Goal: Task Accomplishment & Management: Complete application form

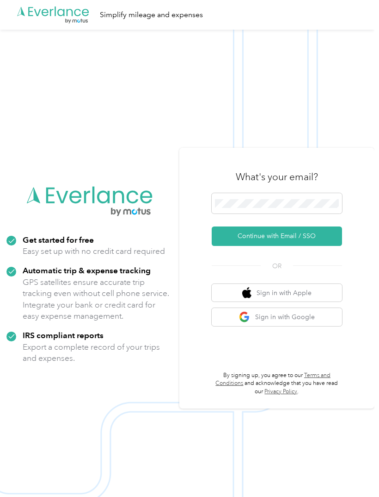
click at [322, 246] on button "Continue with Email / SSO" at bounding box center [277, 235] width 130 height 19
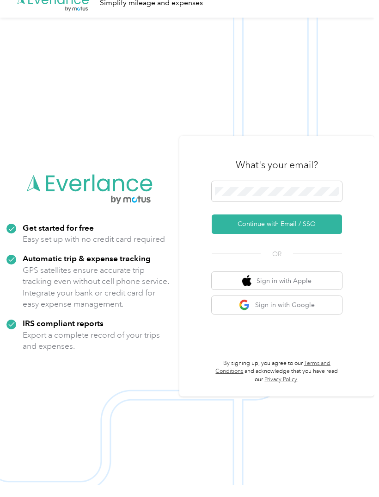
click at [312, 246] on button "Continue with Email / SSO" at bounding box center [277, 235] width 130 height 19
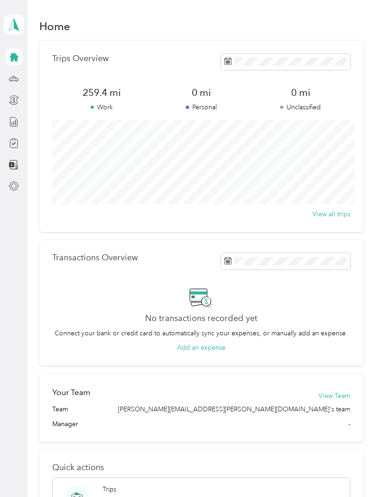
click at [6, 70] on div at bounding box center [14, 78] width 16 height 17
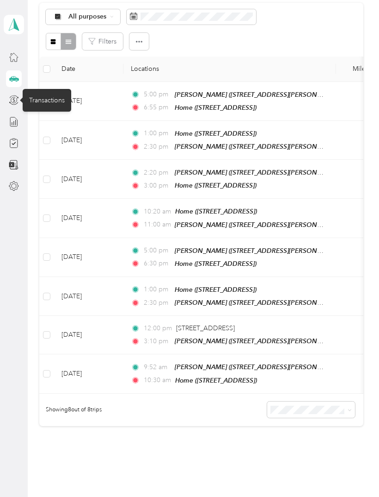
scroll to position [97, 0]
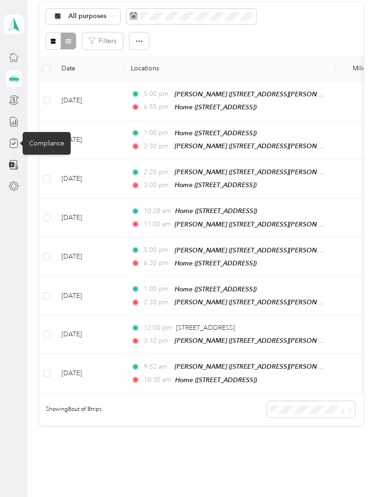
click at [36, 144] on div "Compliance" at bounding box center [47, 143] width 48 height 23
click at [43, 142] on div "Compliance" at bounding box center [47, 143] width 48 height 23
click at [41, 143] on div "Compliance" at bounding box center [47, 143] width 48 height 23
click at [12, 143] on icon at bounding box center [14, 143] width 10 height 10
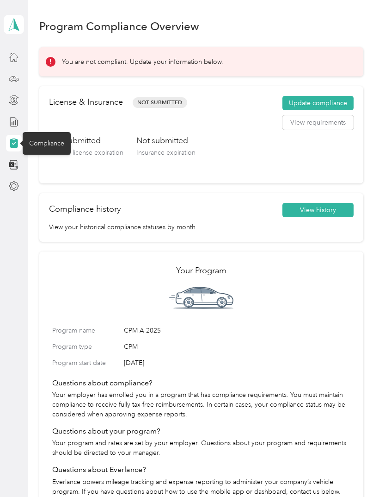
click at [336, 104] on button "Update compliance" at bounding box center [318, 103] width 71 height 15
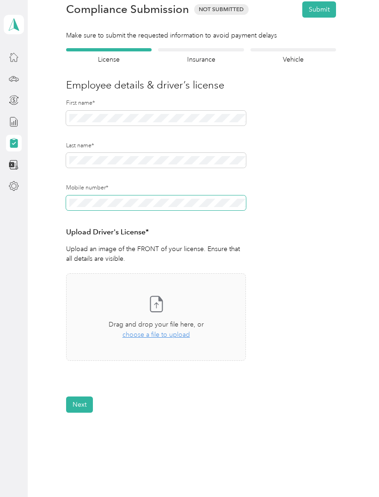
scroll to position [42, 0]
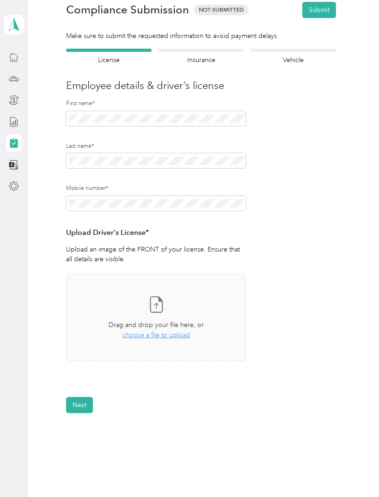
click at [203, 311] on div "Take a photo or choose a photo from your library Drag and drop your file here, …" at bounding box center [156, 317] width 164 height 72
click at [84, 401] on button "Next" at bounding box center [79, 405] width 27 height 16
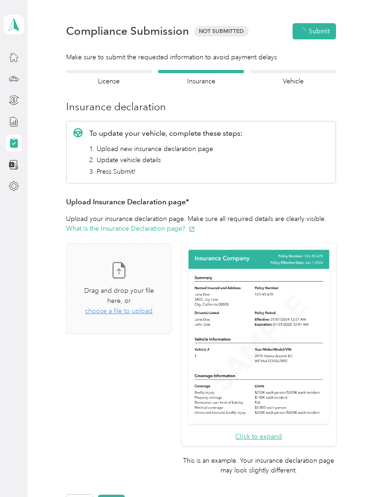
scroll to position [11, 0]
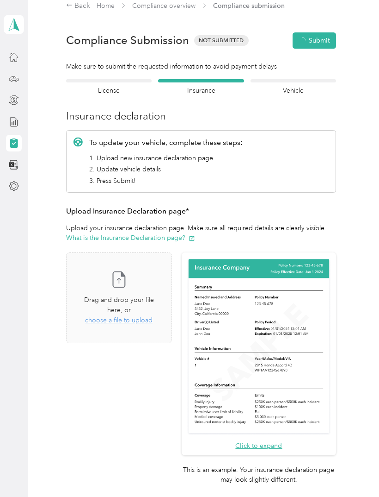
click at [149, 316] on span "choose a file to upload" at bounding box center [119, 320] width 68 height 8
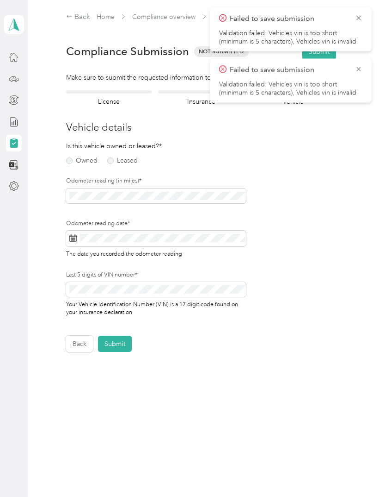
click at [76, 158] on label "Owned" at bounding box center [81, 160] width 31 height 6
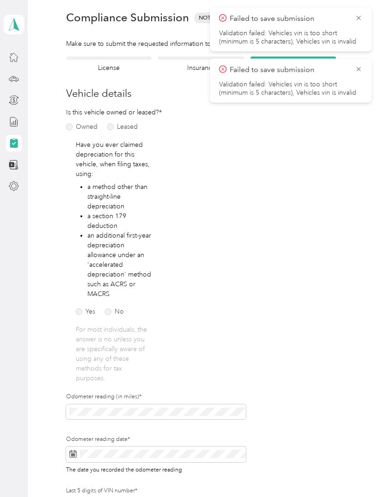
scroll to position [45, 0]
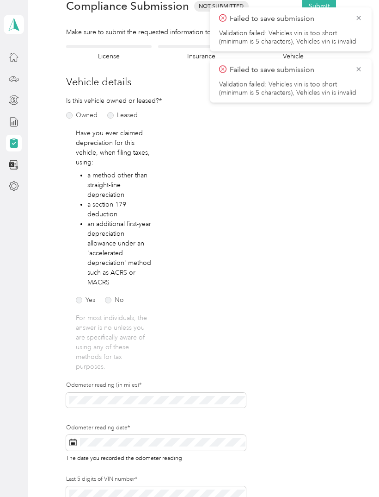
click at [116, 299] on label "No" at bounding box center [114, 300] width 19 height 6
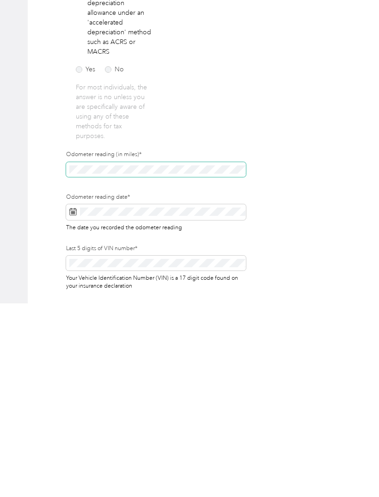
scroll to position [50, 0]
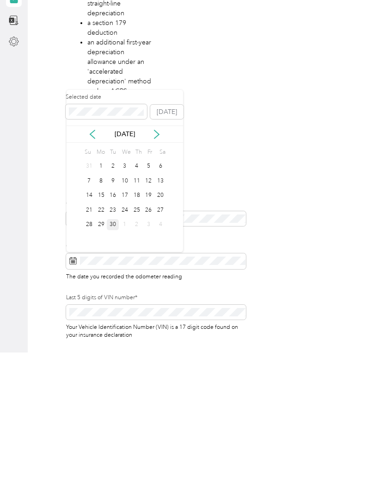
click at [106, 363] on div "29" at bounding box center [101, 369] width 12 height 12
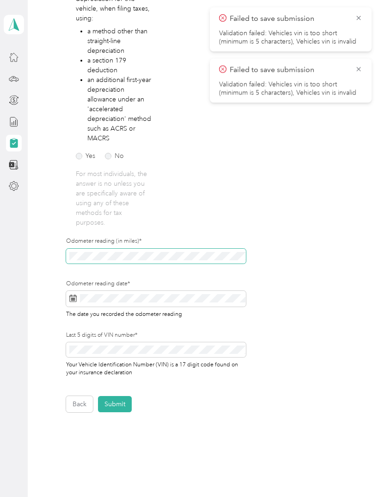
scroll to position [188, 0]
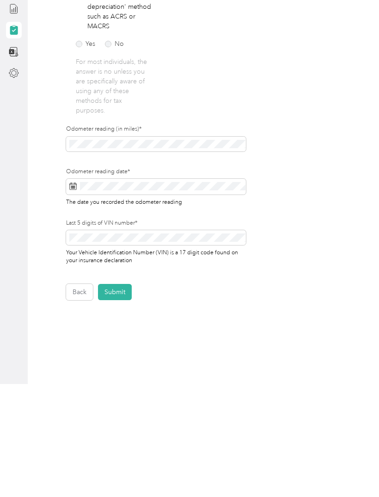
click at [117, 397] on button "Submit" at bounding box center [115, 405] width 34 height 16
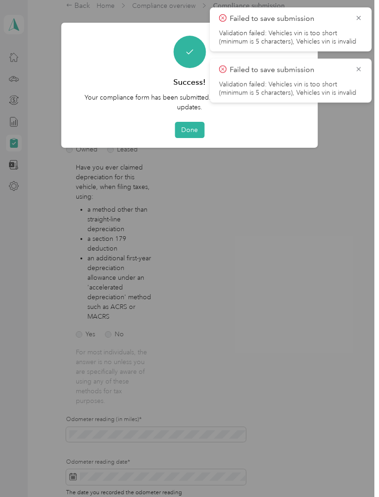
scroll to position [0, 0]
click at [192, 130] on button "Done" at bounding box center [190, 130] width 30 height 16
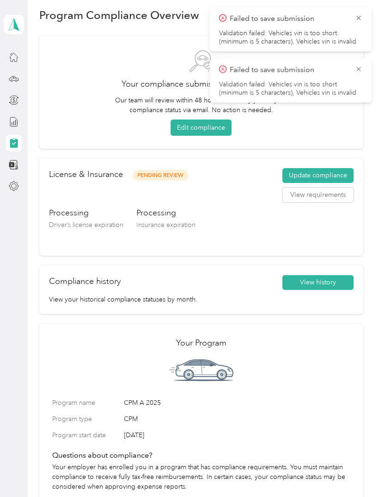
click at [356, 66] on icon at bounding box center [358, 69] width 7 height 8
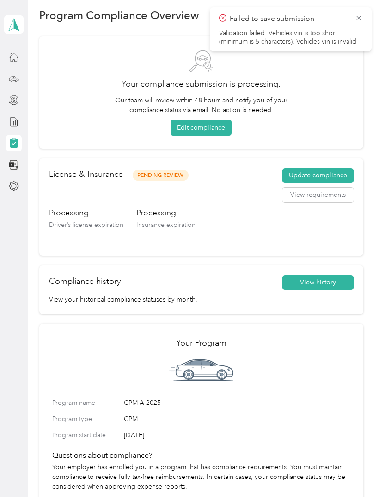
click at [361, 14] on icon at bounding box center [358, 18] width 7 height 8
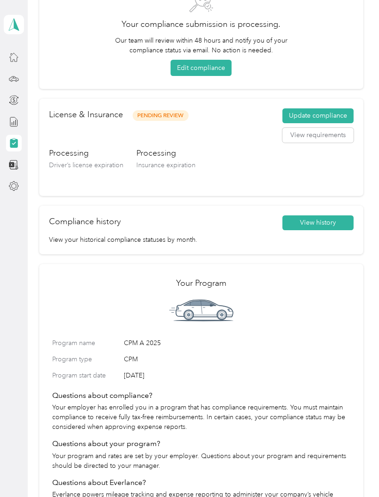
scroll to position [70, 0]
click at [329, 216] on button "View history" at bounding box center [318, 223] width 71 height 15
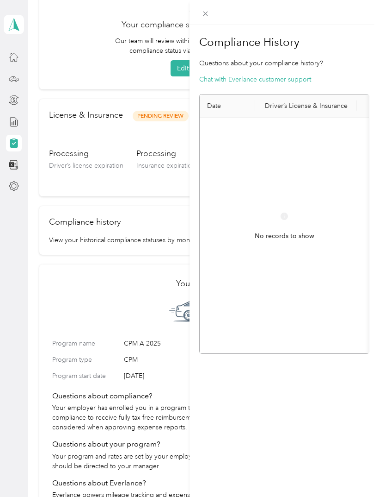
click at [286, 401] on div "Compliance History Questions about your compliance history? Chat with Everlance…" at bounding box center [285, 273] width 190 height 497
click at [267, 384] on div "Compliance History Questions about your compliance history? Chat with Everlance…" at bounding box center [285, 273] width 190 height 497
click at [203, 11] on icon at bounding box center [206, 14] width 8 height 8
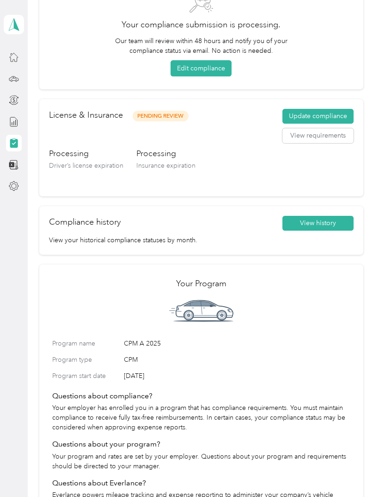
scroll to position [4, 0]
click at [5, 348] on aside "[PERSON_NAME] Personal dashboard" at bounding box center [14, 248] width 28 height 497
click at [241, 491] on p "Everlance powers mileage tracking and expense reporting to administer your comp…" at bounding box center [201, 499] width 298 height 19
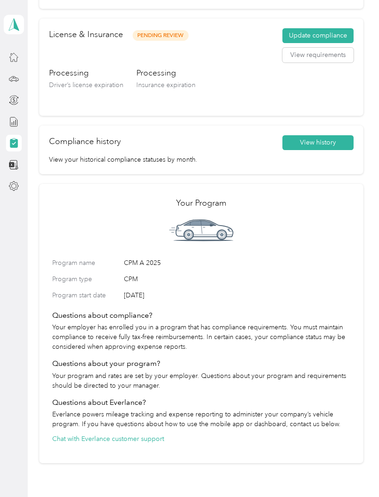
scroll to position [151, 0]
click at [19, 92] on div at bounding box center [14, 100] width 16 height 17
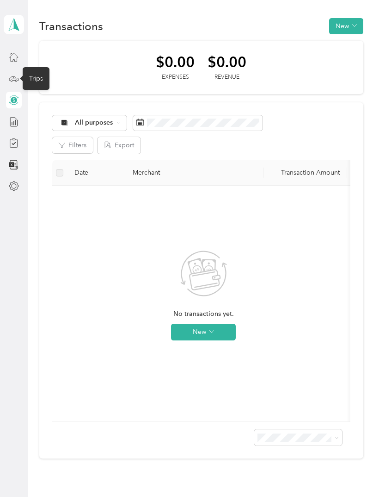
click at [37, 77] on div "Trips" at bounding box center [36, 78] width 27 height 23
click at [37, 76] on div "Trips" at bounding box center [36, 78] width 27 height 23
click at [17, 74] on icon at bounding box center [14, 79] width 10 height 10
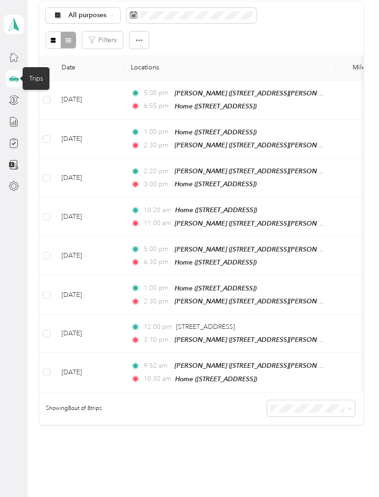
scroll to position [97, 0]
click at [14, 49] on div at bounding box center [14, 57] width 16 height 17
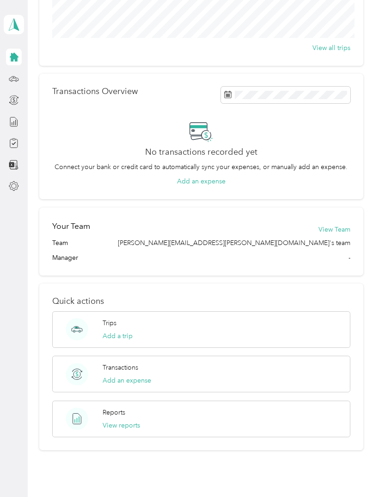
scroll to position [165, 0]
